Goal: Task Accomplishment & Management: Manage account settings

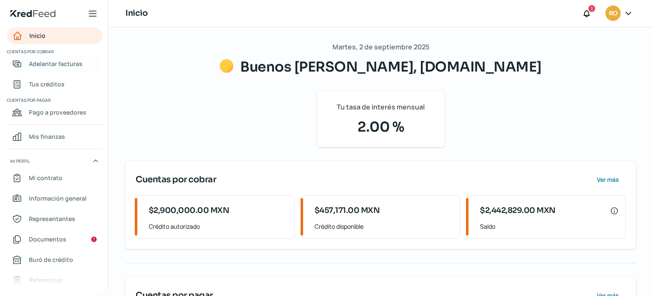
click at [52, 66] on span "Adelantar facturas" at bounding box center [56, 63] width 54 height 11
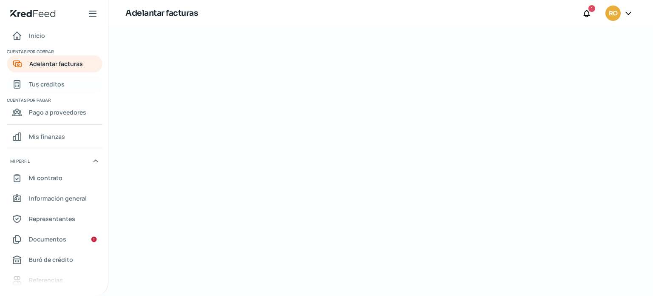
click at [51, 86] on span "Tus créditos" at bounding box center [47, 84] width 36 height 11
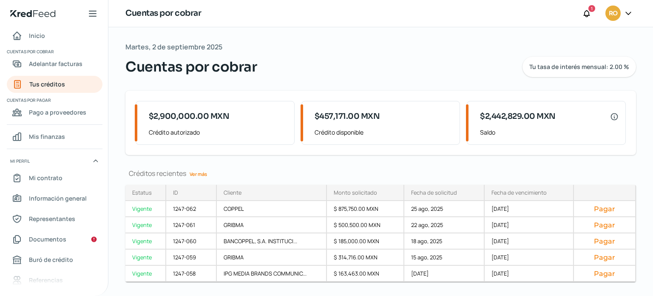
click at [201, 176] on link "Ver más" at bounding box center [198, 173] width 24 height 13
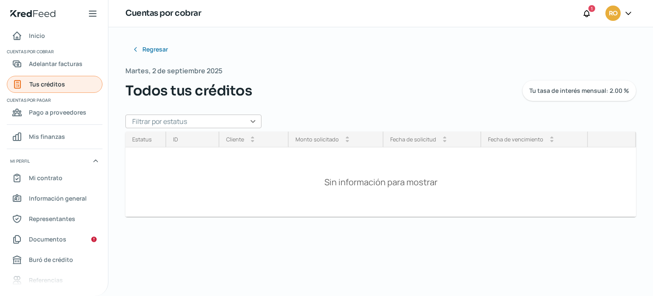
click at [56, 81] on span "Tus créditos" at bounding box center [47, 84] width 36 height 11
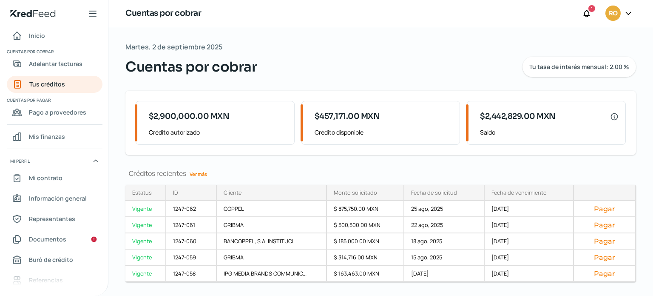
click at [196, 173] on link "Ver más" at bounding box center [198, 173] width 24 height 13
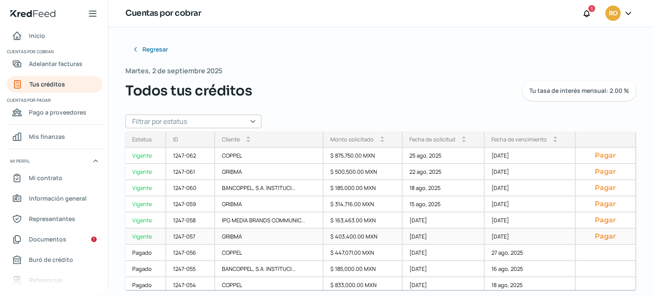
click at [594, 236] on button "Pagar" at bounding box center [606, 236] width 46 height 9
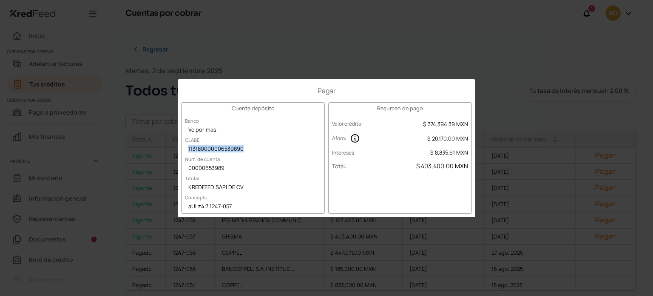
click at [57, 70] on div "Pagar Cuenta depósito Banco Ve por mas [PERSON_NAME] 113180000006539890 Núm. de…" at bounding box center [326, 148] width 653 height 296
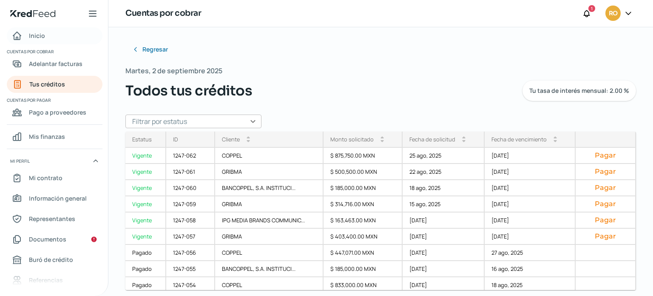
click at [43, 39] on span "Inicio" at bounding box center [37, 35] width 16 height 11
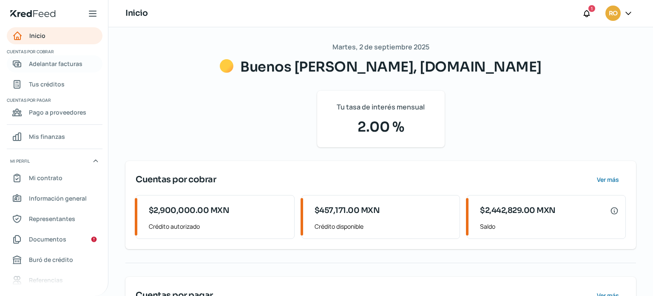
click at [50, 68] on span "Adelantar facturas" at bounding box center [56, 63] width 54 height 11
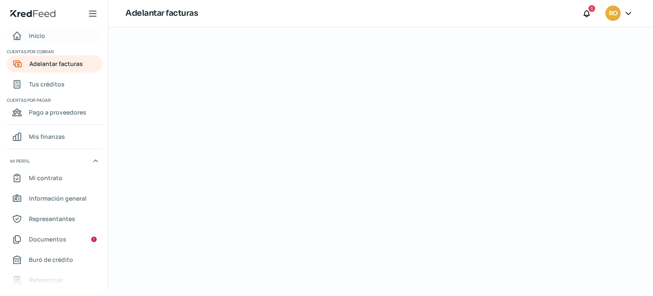
click at [34, 39] on span "Inicio" at bounding box center [37, 35] width 16 height 11
